Goal: Task Accomplishment & Management: Complete application form

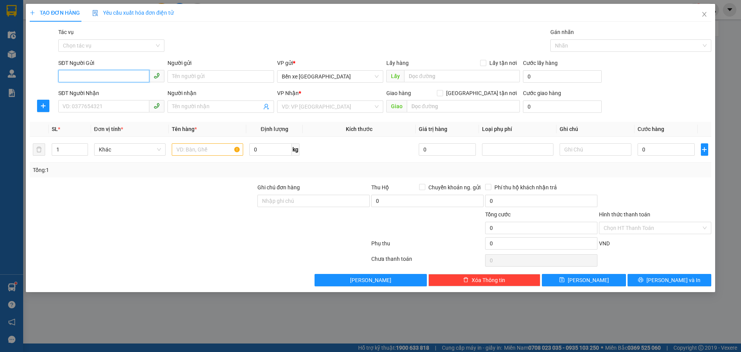
click at [97, 80] on input "SĐT Người Gửi" at bounding box center [103, 76] width 91 height 12
click at [112, 75] on input "SĐT Người Gửi" at bounding box center [103, 76] width 91 height 12
type input "0987816975"
click at [78, 96] on div "0987816975 - C Thúy" at bounding box center [111, 92] width 97 height 8
type input "C Thúy"
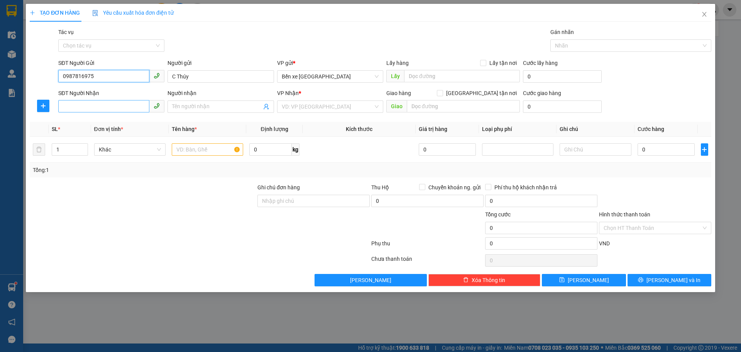
type input "0987816975"
click at [91, 109] on input "SĐT Người Nhận" at bounding box center [103, 106] width 91 height 12
click at [108, 133] on div "0394333691 - A Thuần" at bounding box center [111, 134] width 97 height 8
type input "0394333691"
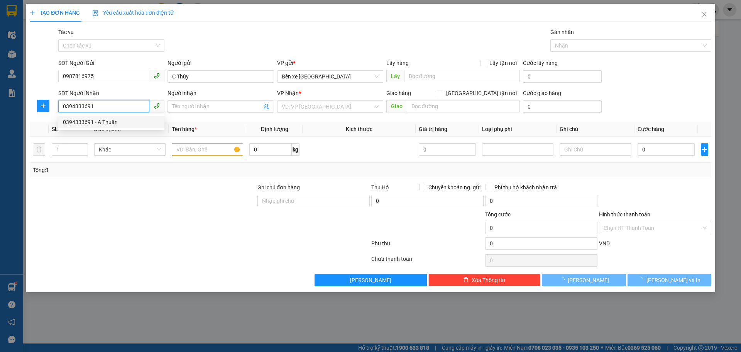
type input "A Thuần"
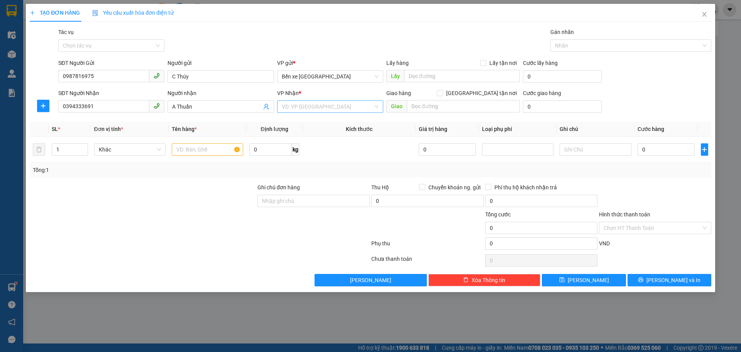
click at [306, 107] on input "search" at bounding box center [327, 107] width 91 height 12
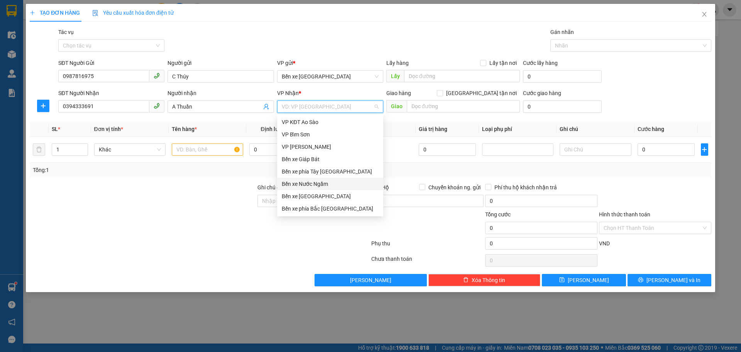
click at [308, 183] on div "Bến xe Nước Ngầm" at bounding box center [330, 183] width 97 height 8
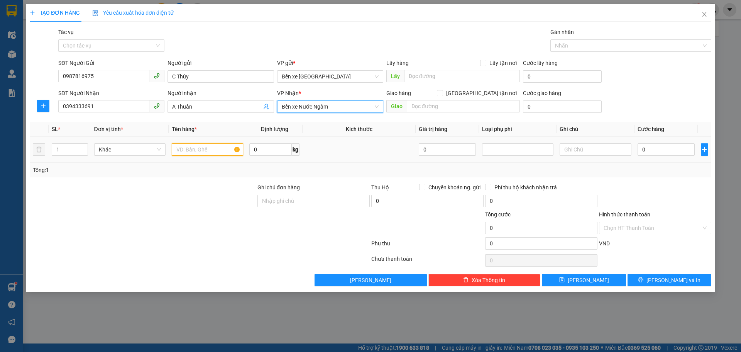
click at [205, 150] on input "text" at bounding box center [207, 149] width 71 height 12
type input "1 thùng ct"
click at [666, 152] on input "0" at bounding box center [667, 149] width 58 height 12
type input "4"
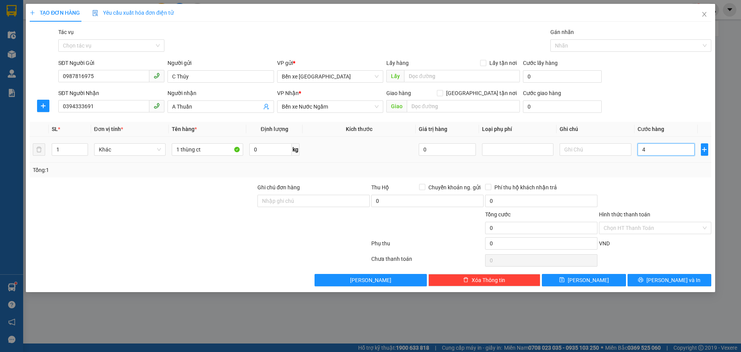
type input "4"
type input "40"
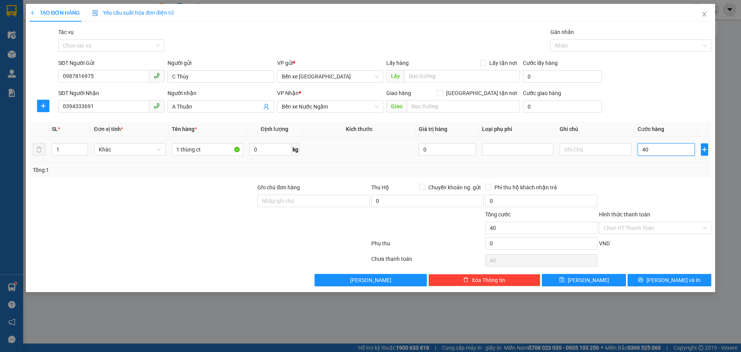
type input "4"
type input "0"
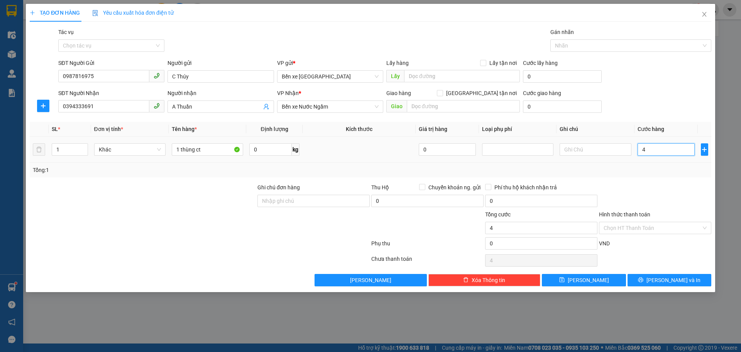
type input "0"
type input "05"
type input "5"
type input "050"
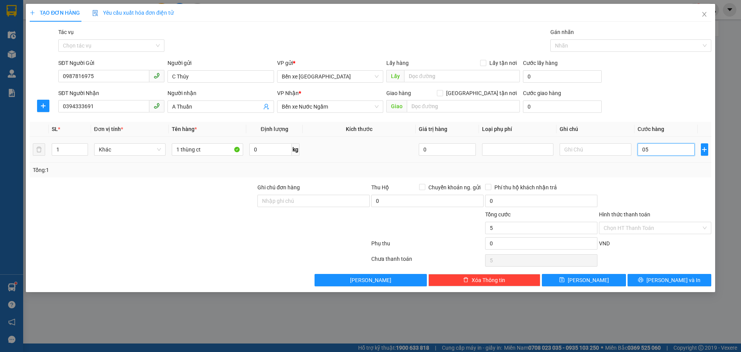
type input "50"
type input "05"
type input "5"
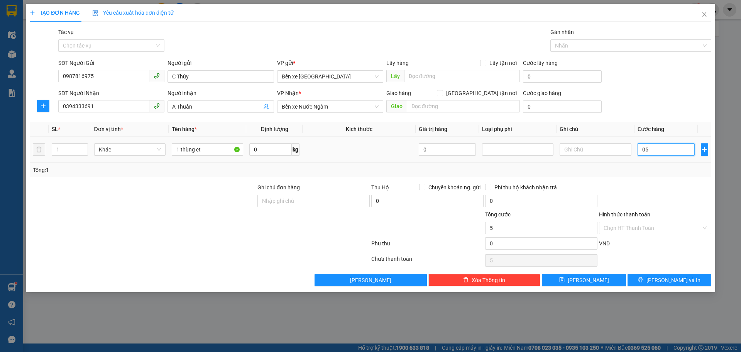
type input "0"
type input "04"
type input "4"
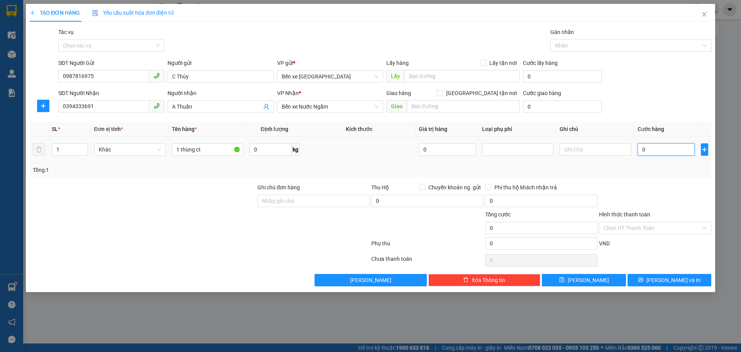
type input "4"
type input "040"
type input "40"
type input "40.000"
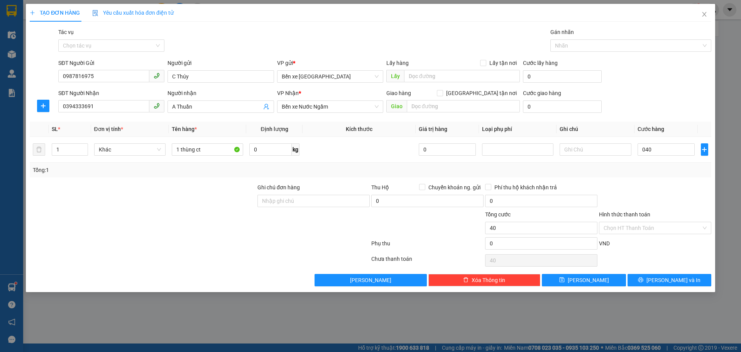
type input "40.000"
click at [650, 168] on div "Tổng: 1" at bounding box center [371, 170] width 676 height 8
click at [627, 232] on input "Hình thức thanh toán" at bounding box center [653, 228] width 98 height 12
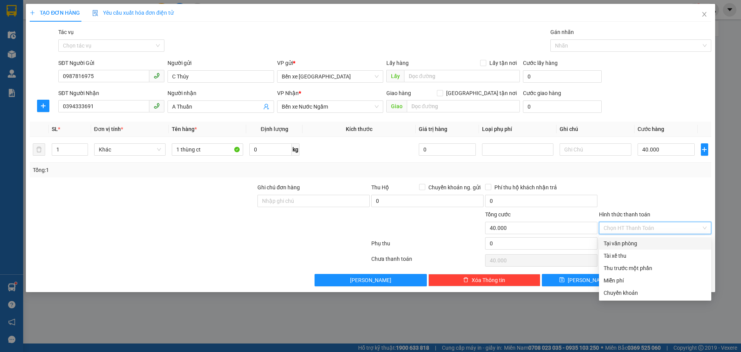
click at [627, 241] on div "Tại văn phòng" at bounding box center [655, 243] width 103 height 8
type input "0"
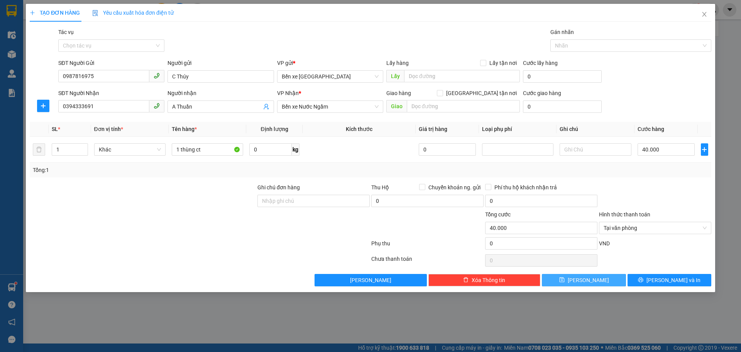
click at [585, 277] on span "[PERSON_NAME]" at bounding box center [588, 280] width 41 height 8
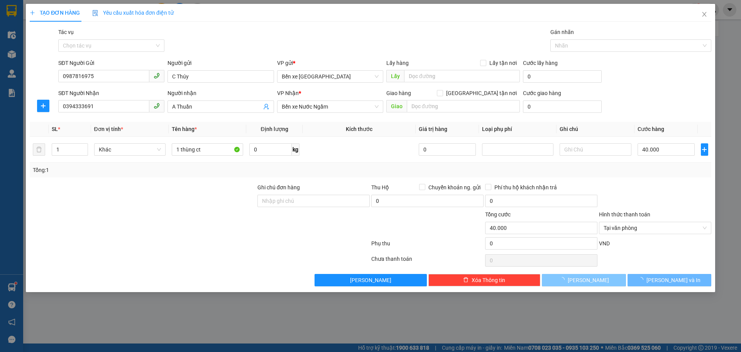
type input "0"
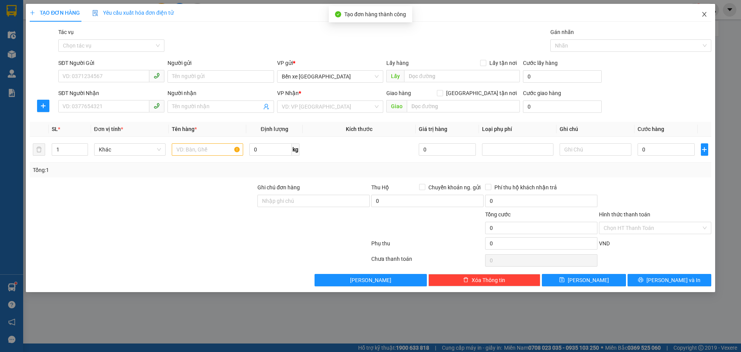
click at [706, 13] on icon "close" at bounding box center [704, 14] width 4 height 5
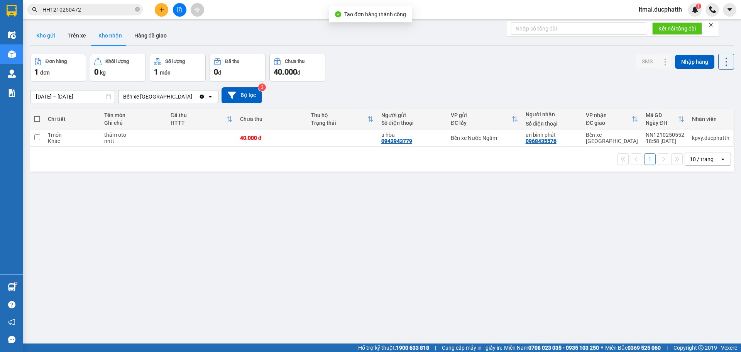
click at [42, 36] on button "Kho gửi" at bounding box center [45, 35] width 31 height 19
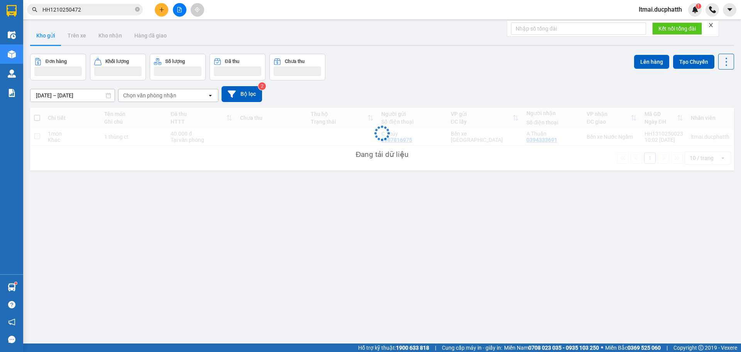
click at [118, 134] on div "1 thùng ct" at bounding box center [133, 137] width 59 height 6
checkbox input "true"
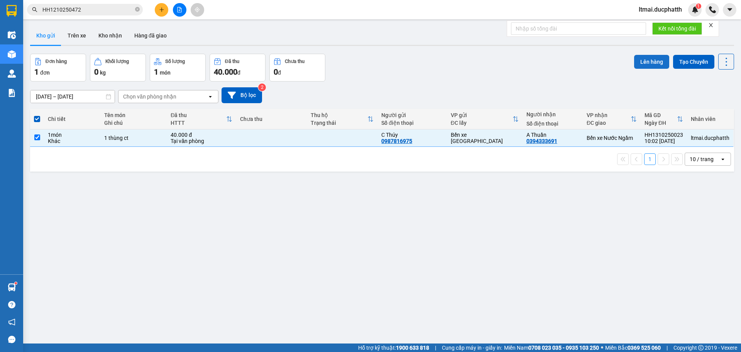
click at [662, 60] on button "Lên hàng" at bounding box center [651, 62] width 35 height 14
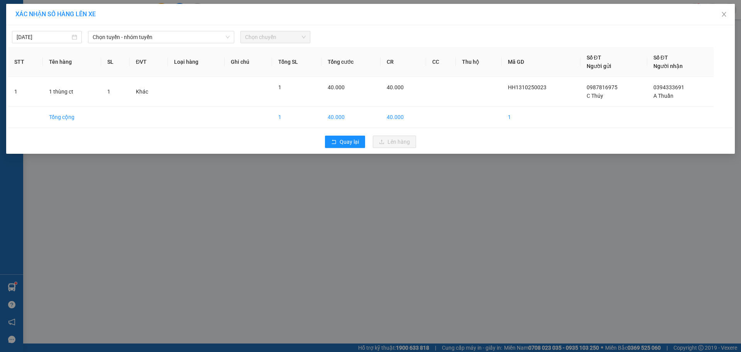
click at [181, 43] on div "[DATE] Chọn tuyến - nhóm tuyến Chọn chuyến STT Tên hàng SL ĐVT Loại hàng Ghi ch…" at bounding box center [370, 89] width 729 height 129
click at [164, 40] on span "Chọn tuyến - nhóm tuyến" at bounding box center [161, 37] width 137 height 12
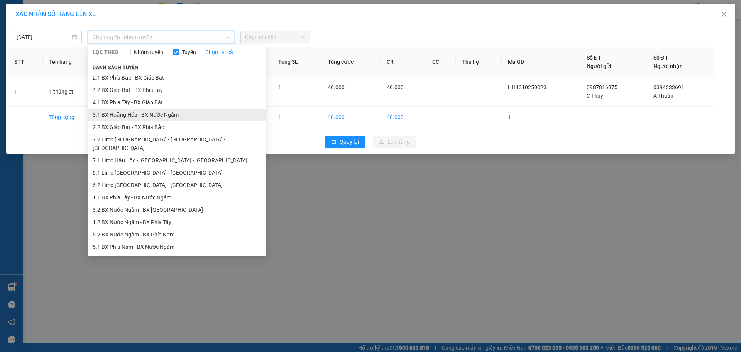
click at [122, 117] on li "3.1 BX Hoằng Hóa - BX Nước Ngầm" at bounding box center [177, 114] width 178 height 12
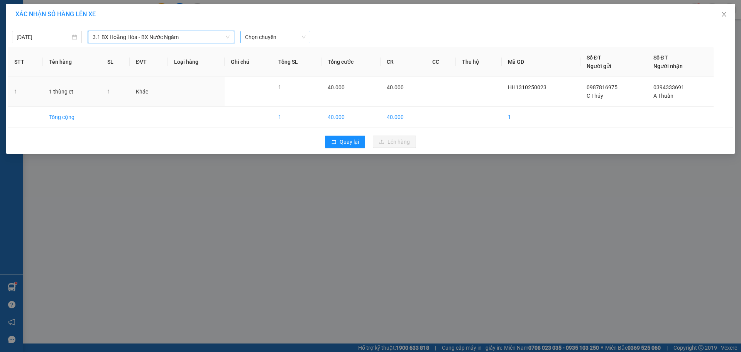
click at [246, 41] on span "Chọn chuyến" at bounding box center [275, 37] width 61 height 12
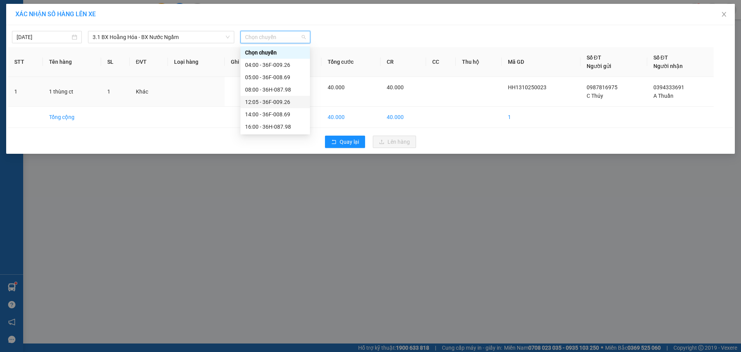
click at [259, 100] on div "12:05 - 36F-009.26" at bounding box center [275, 102] width 60 height 8
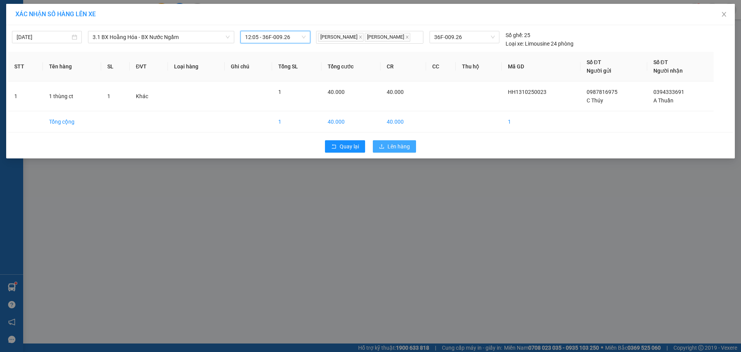
click at [385, 144] on button "Lên hàng" at bounding box center [394, 146] width 43 height 12
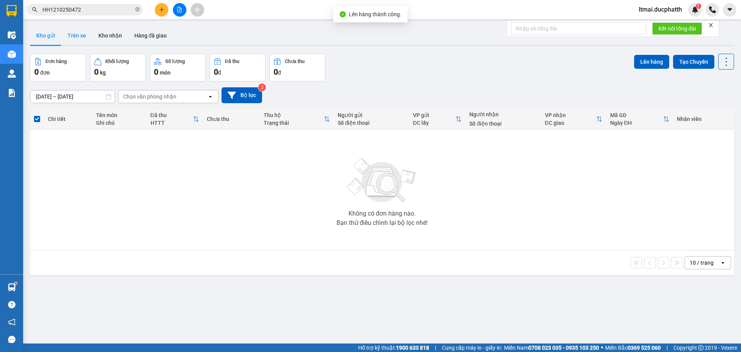
click at [77, 34] on button "Trên xe" at bounding box center [76, 35] width 31 height 19
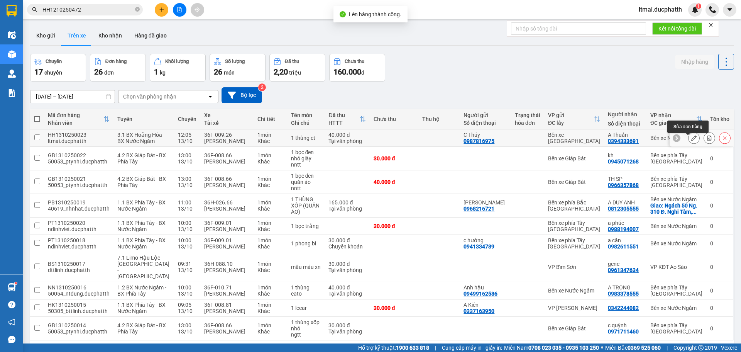
click at [707, 139] on icon at bounding box center [709, 137] width 5 height 5
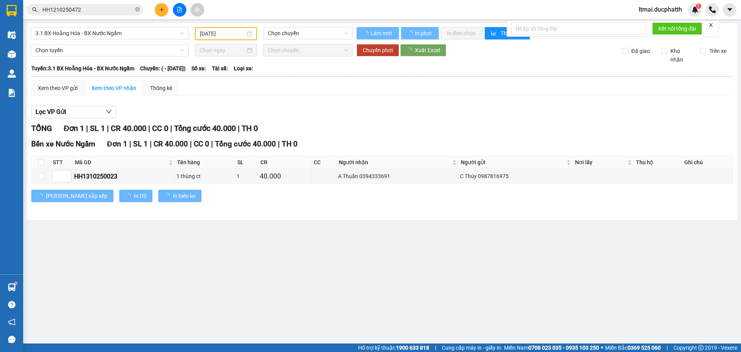
type input "[DATE]"
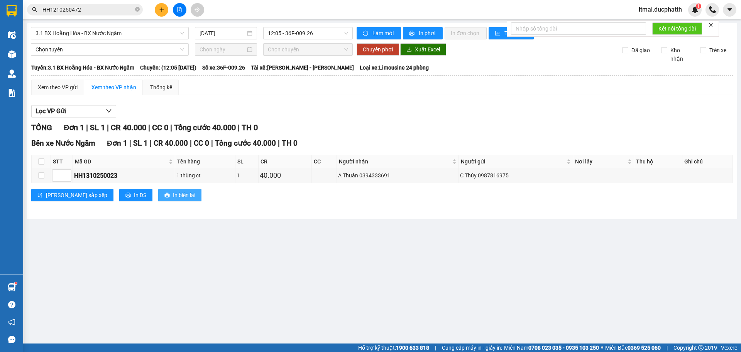
click at [158, 193] on button "In biên lai" at bounding box center [179, 195] width 43 height 12
